Goal: Transaction & Acquisition: Purchase product/service

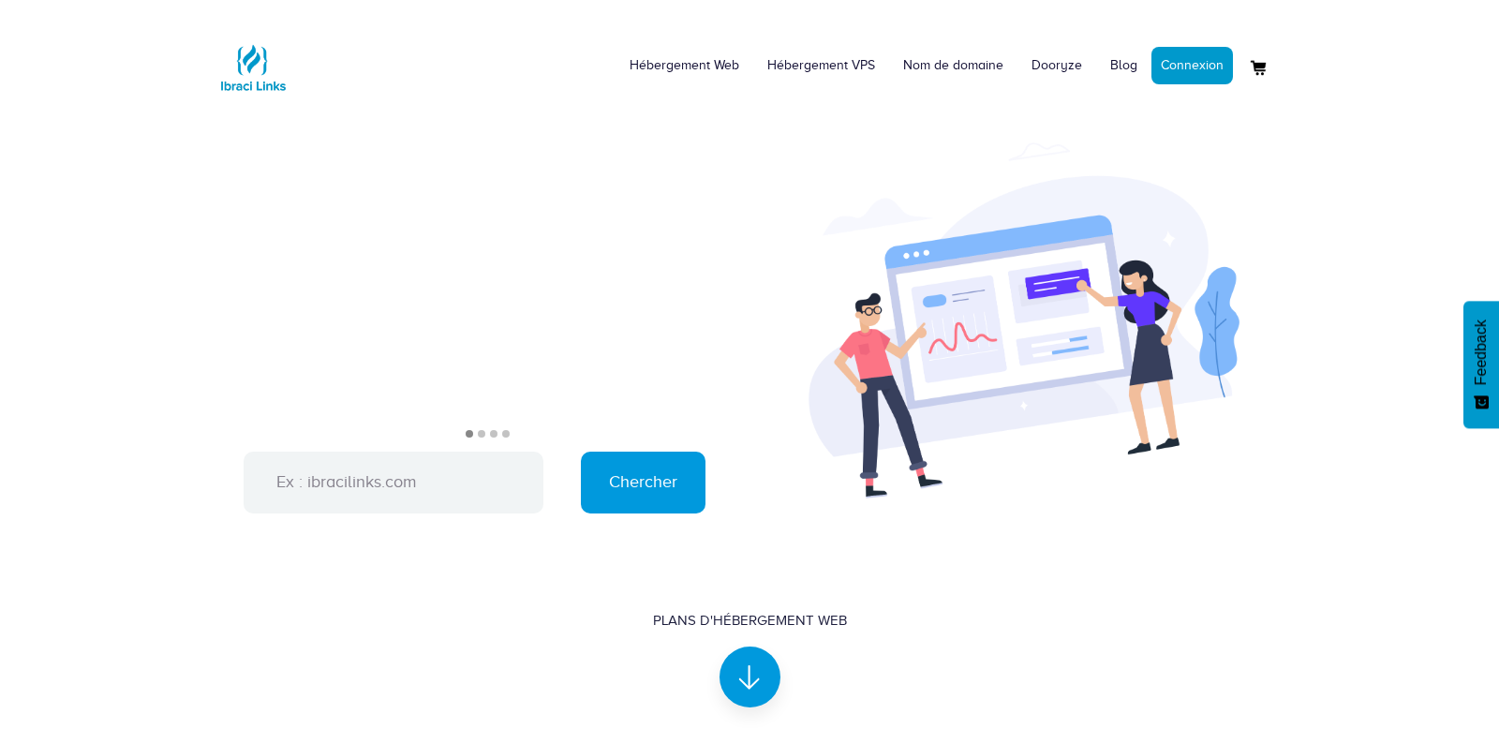
click at [479, 434] on li "2" at bounding box center [481, 433] width 7 height 7
click at [494, 433] on li "3" at bounding box center [493, 433] width 7 height 7
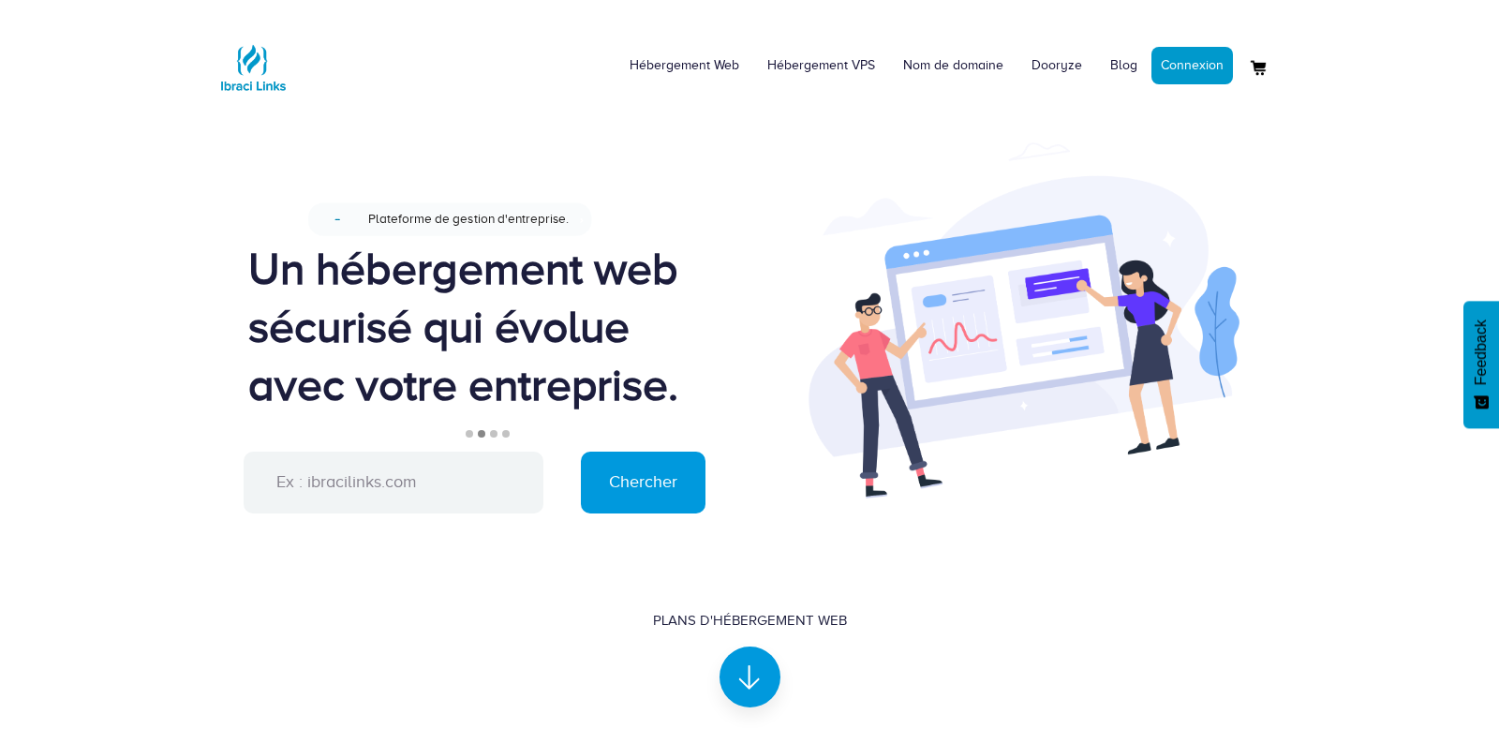
click at [507, 433] on li "4" at bounding box center [505, 433] width 7 height 7
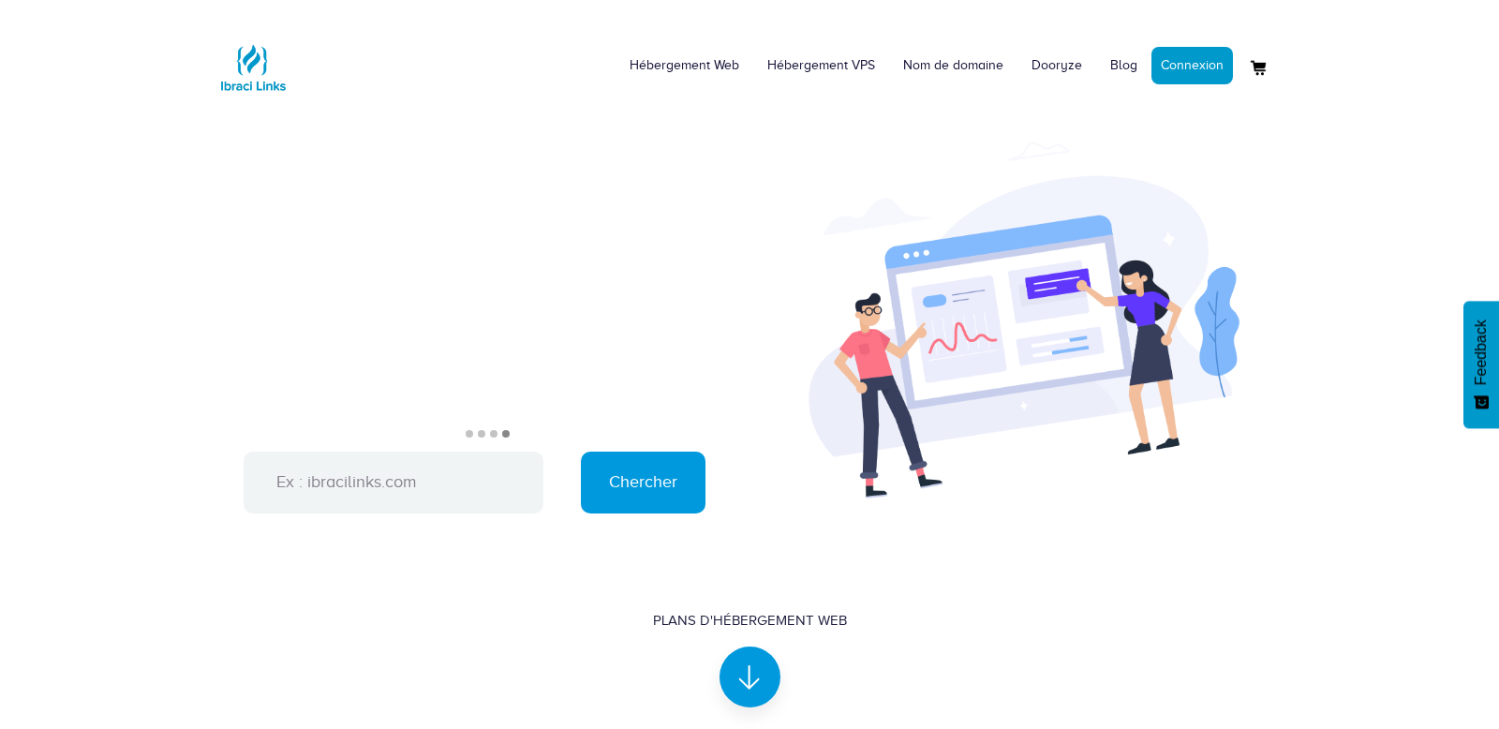
click at [493, 430] on li "3" at bounding box center [493, 433] width 7 height 7
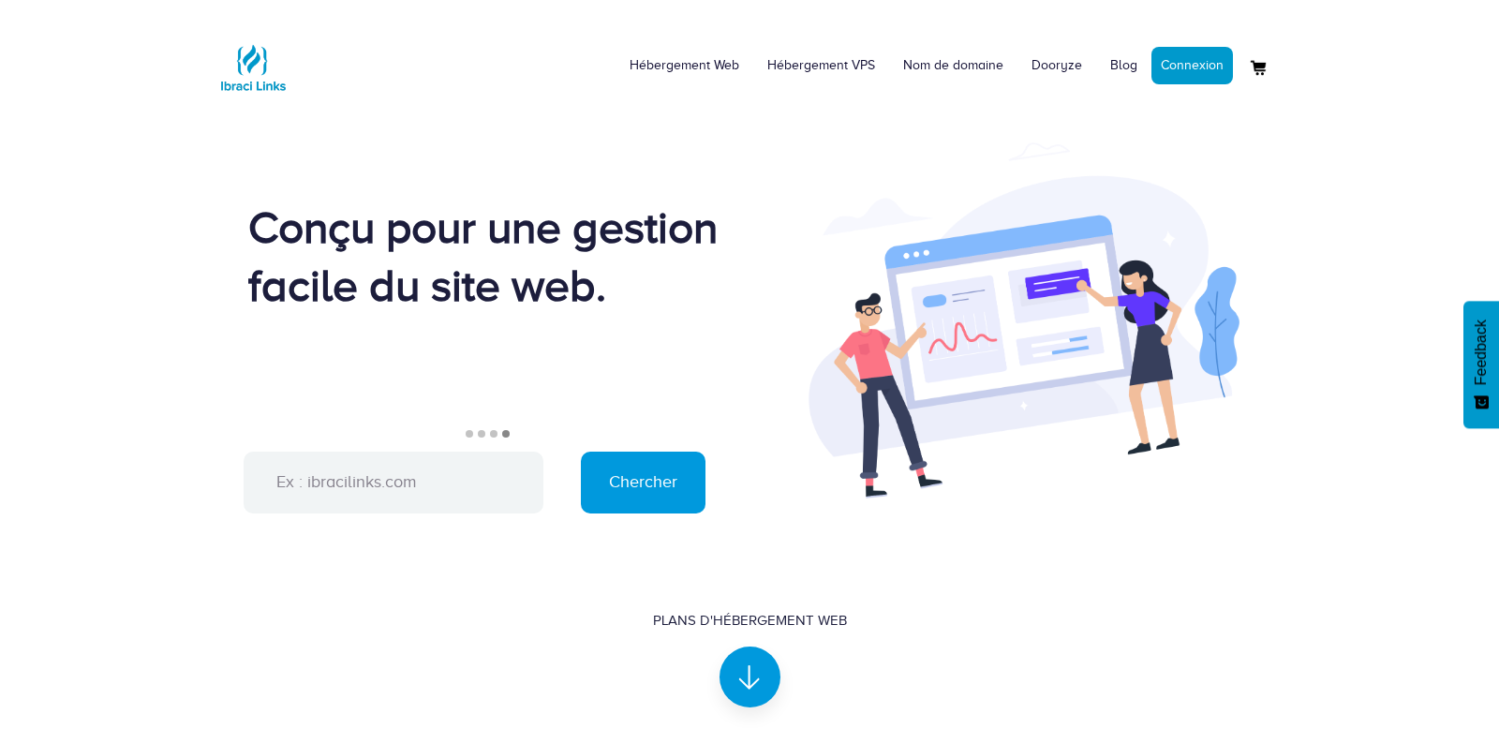
click at [478, 435] on li "2" at bounding box center [481, 433] width 7 height 7
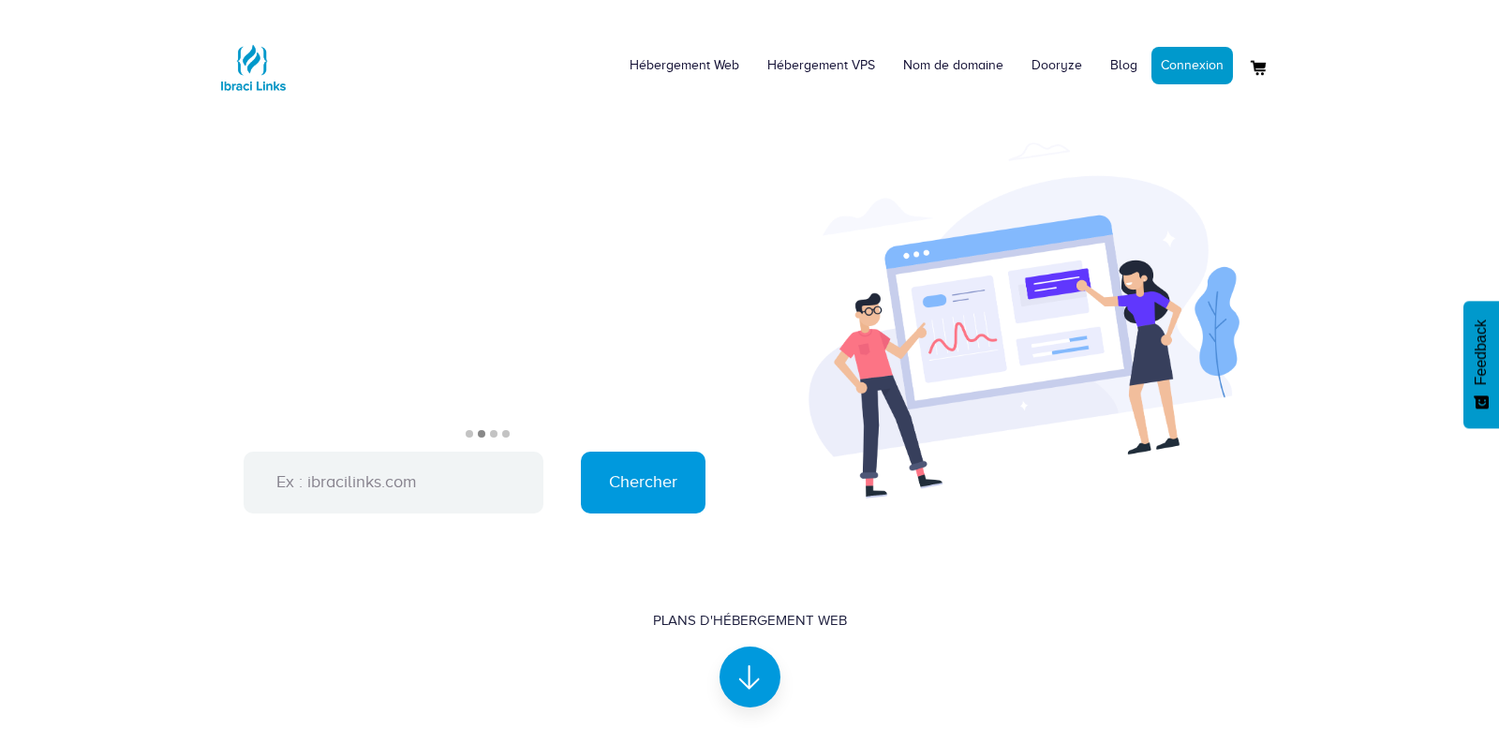
click at [472, 435] on li "1" at bounding box center [468, 433] width 7 height 7
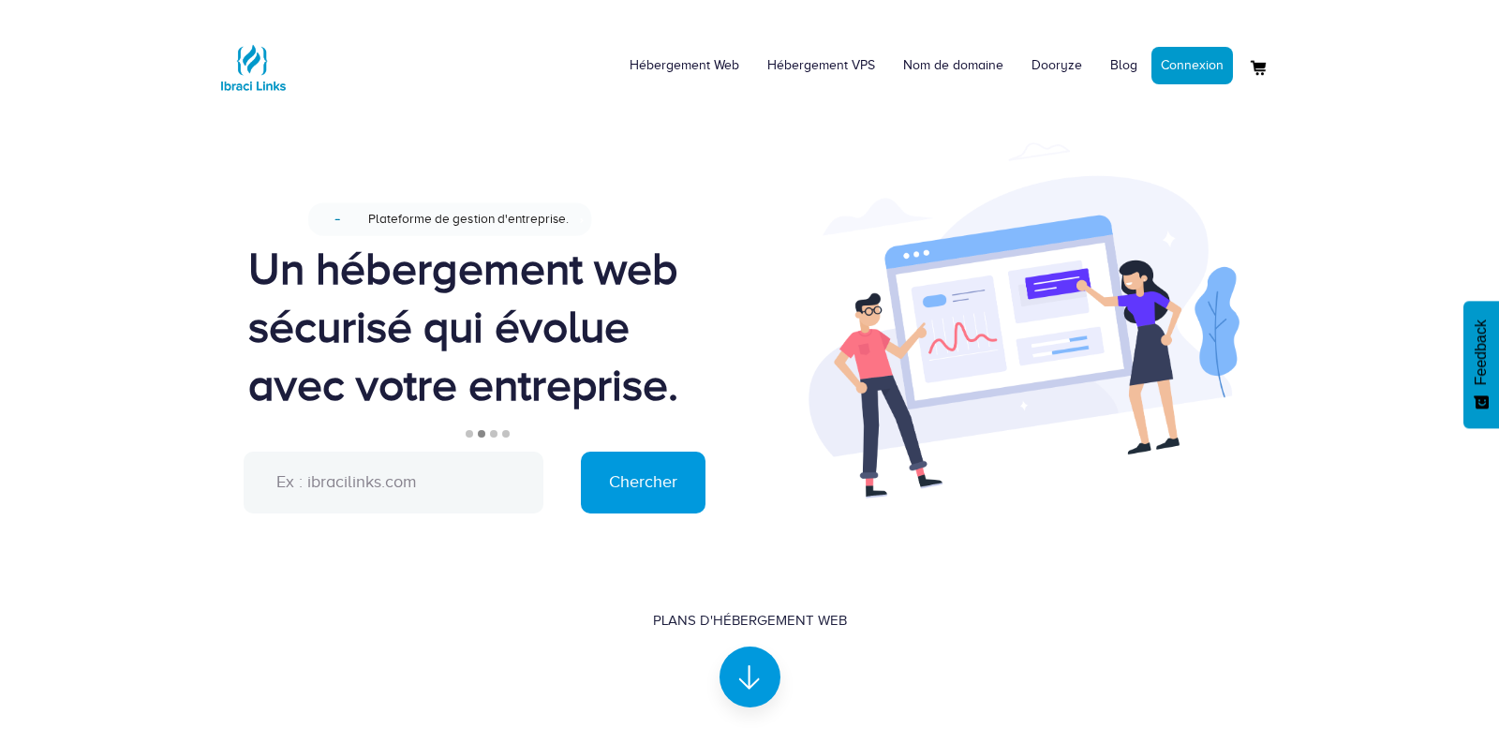
click at [454, 499] on input "text" at bounding box center [394, 482] width 300 height 62
type input "wantaa.xyz"
click at [581, 451] on input "Chercher" at bounding box center [643, 482] width 125 height 62
